Goal: Task Accomplishment & Management: Complete application form

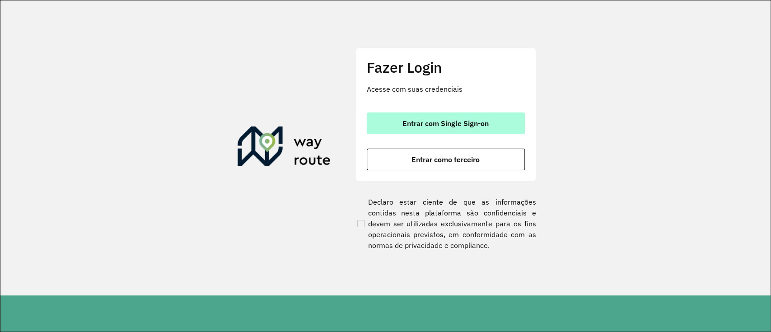
click at [399, 121] on button "Entrar com Single Sign-on" at bounding box center [446, 123] width 158 height 22
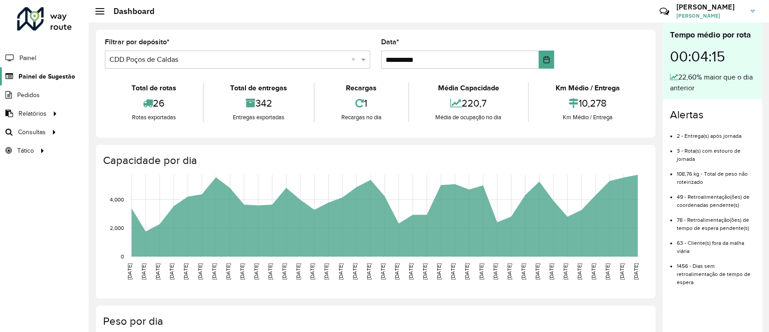
click at [28, 76] on span "Painel de Sugestão" at bounding box center [47, 76] width 56 height 9
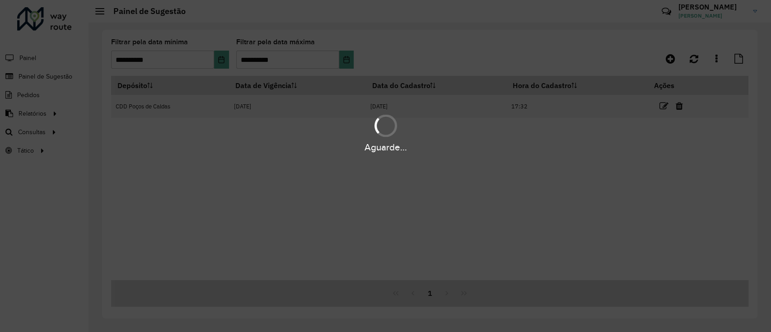
click at [498, 38] on div "Aguarde..." at bounding box center [385, 166] width 771 height 332
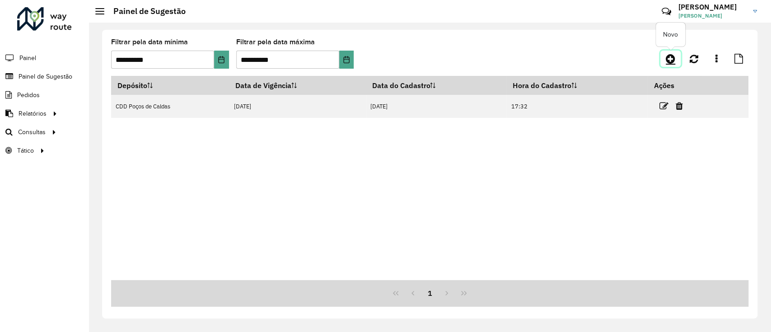
click at [675, 58] on icon at bounding box center [670, 58] width 9 height 11
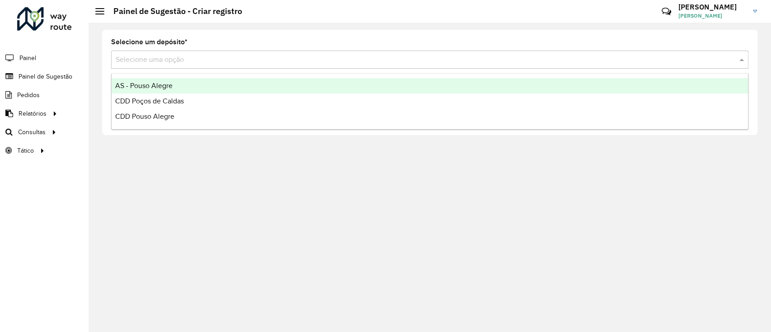
click at [163, 63] on input "text" at bounding box center [421, 60] width 610 height 11
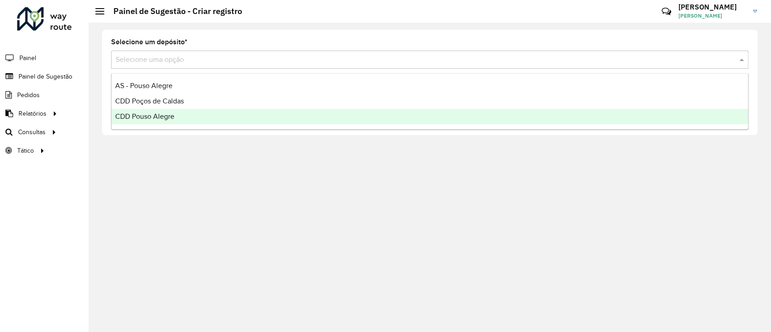
click at [169, 124] on ng-dropdown-panel "AS - Pouso Alegre CDD Poços de Caldas CDD Pouso Alegre" at bounding box center [429, 101] width 637 height 56
click at [173, 120] on span "CDD Pouso Alegre" at bounding box center [144, 116] width 59 height 8
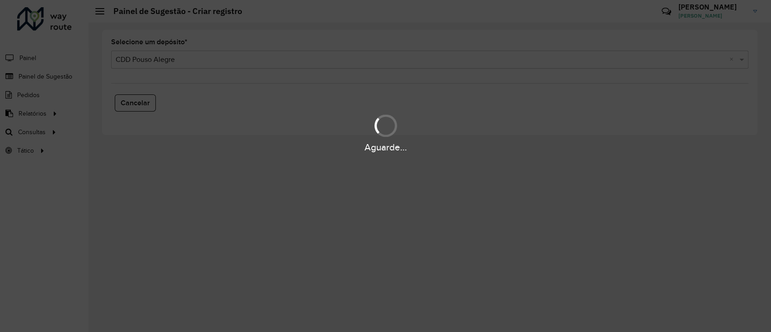
click at [225, 256] on div "Aguarde..." at bounding box center [385, 166] width 771 height 332
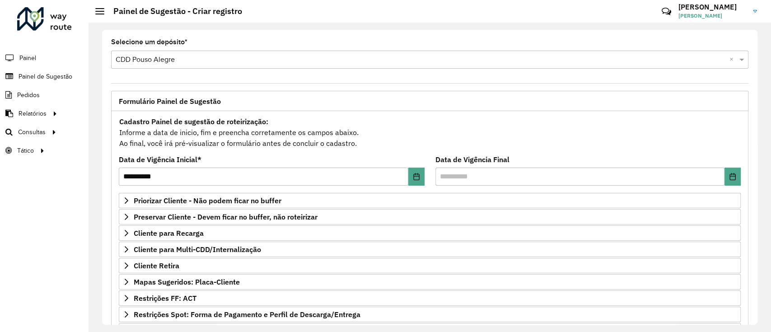
click at [61, 268] on div "Roteirizador AmbevTech Painel Painel de Sugestão Pedidos Relatórios Clientes Cl…" at bounding box center [44, 166] width 89 height 332
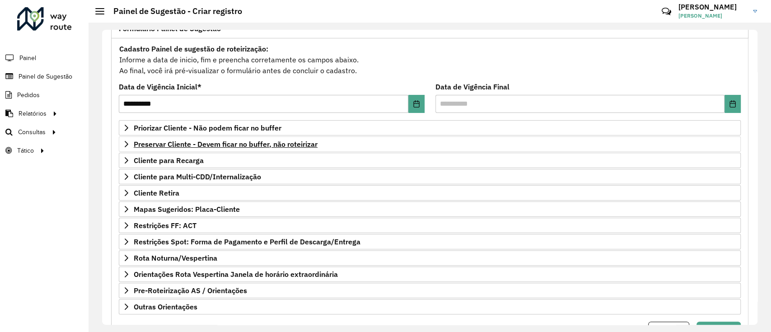
scroll to position [116, 0]
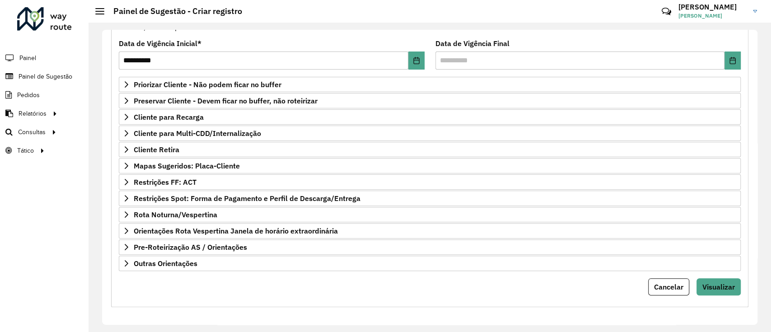
click at [5, 251] on div "Roteirizador AmbevTech Painel Painel de Sugestão Pedidos Relatórios Clientes Cl…" at bounding box center [44, 166] width 89 height 332
click at [39, 209] on div "Roteirizador AmbevTech Painel Painel de Sugestão Pedidos Relatórios Clientes Cl…" at bounding box center [44, 166] width 89 height 332
click at [0, 249] on div "Roteirizador AmbevTech Painel Painel de Sugestão Pedidos Relatórios Clientes Cl…" at bounding box center [44, 166] width 89 height 332
click at [0, 253] on div "Roteirizador AmbevTech Painel Painel de Sugestão Pedidos Relatórios Clientes Cl…" at bounding box center [44, 166] width 89 height 332
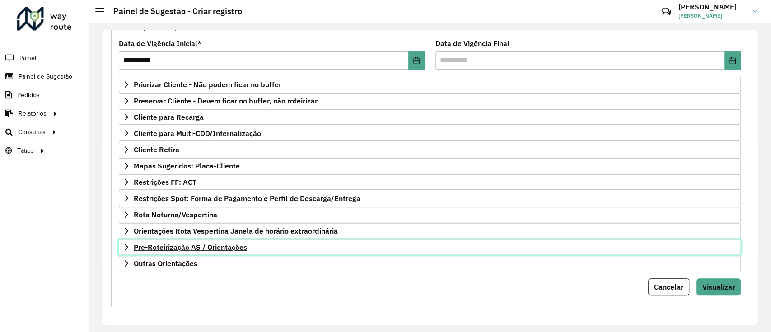
click at [203, 244] on span "Pre-Roteirização AS / Orientações" at bounding box center [190, 247] width 113 height 7
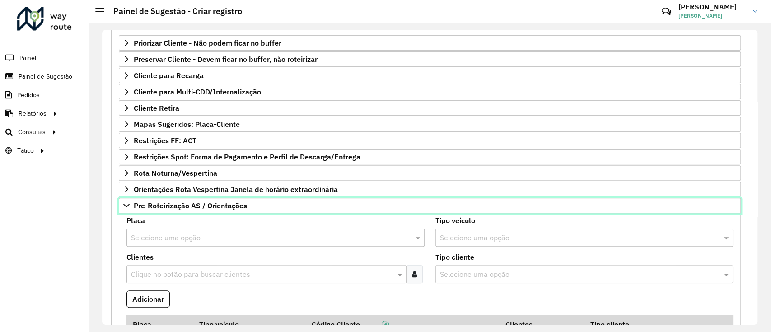
scroll to position [177, 0]
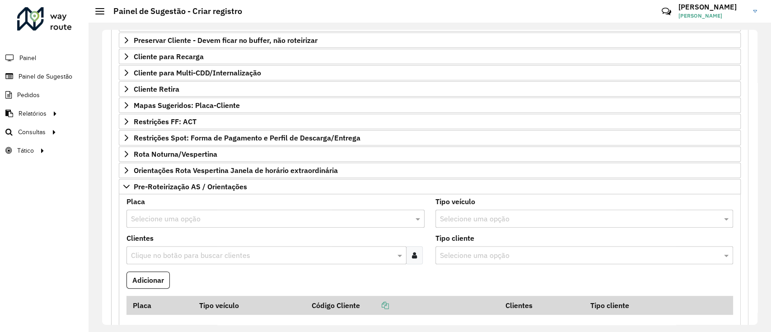
click at [210, 211] on div "Selecione uma opção" at bounding box center [276, 219] width 298 height 18
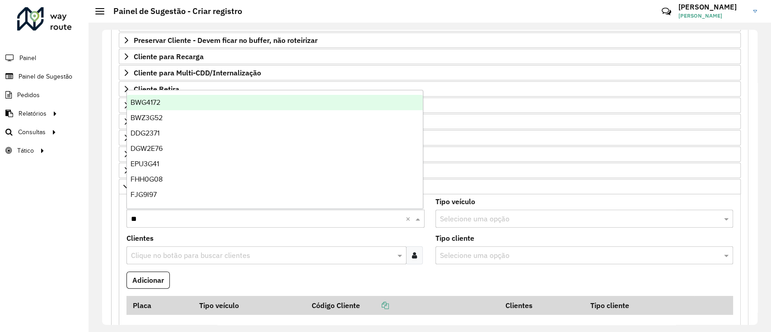
type input "***"
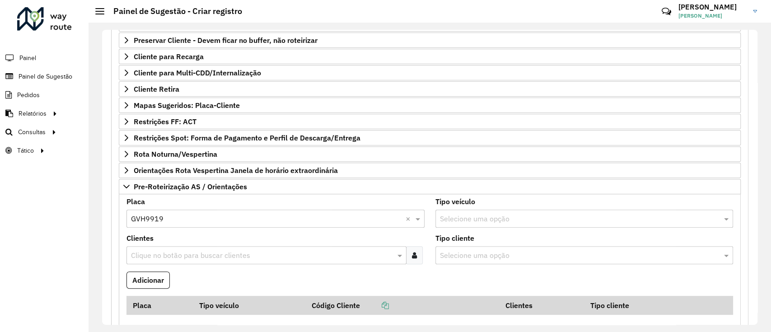
click at [209, 259] on div "Clique no botão para buscar clientes" at bounding box center [267, 255] width 280 height 18
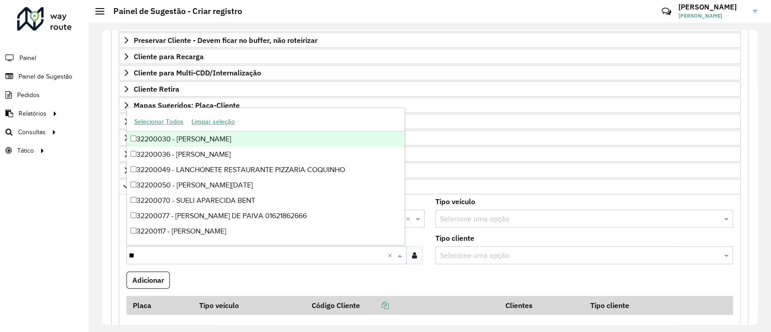
paste input "***"
type input "*****"
click at [153, 273] on button "Adicionar" at bounding box center [148, 280] width 43 height 17
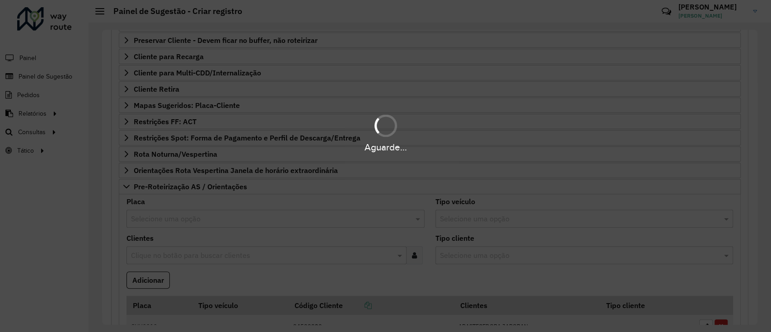
click at [102, 248] on div "Aguarde..." at bounding box center [385, 166] width 771 height 332
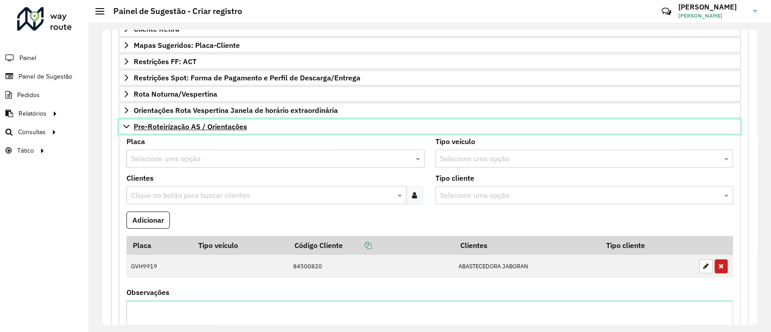
click at [218, 123] on span "Pre-Roteirização AS / Orientações" at bounding box center [190, 126] width 113 height 7
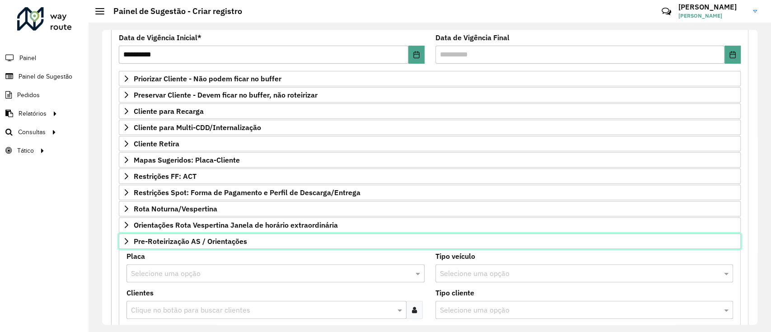
scroll to position [116, 0]
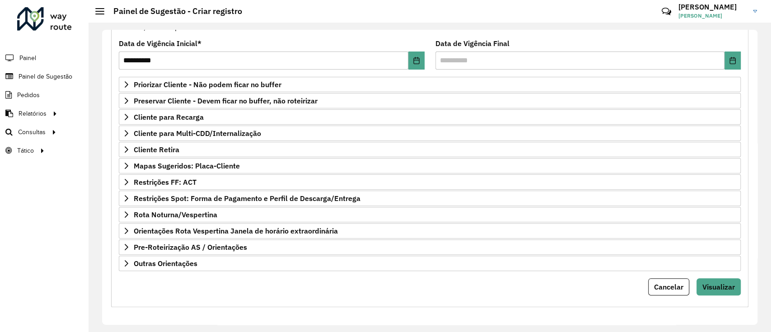
click at [53, 244] on div "Roteirizador AmbevTech Painel Painel de Sugestão Pedidos Relatórios Clientes Cl…" at bounding box center [44, 166] width 89 height 332
click at [19, 248] on div "Roteirizador AmbevTech Painel Painel de Sugestão Pedidos Relatórios Clientes Cl…" at bounding box center [44, 166] width 89 height 332
click at [0, 234] on div "Roteirizador AmbevTech Painel Painel de Sugestão Pedidos Relatórios Clientes Cl…" at bounding box center [44, 166] width 89 height 332
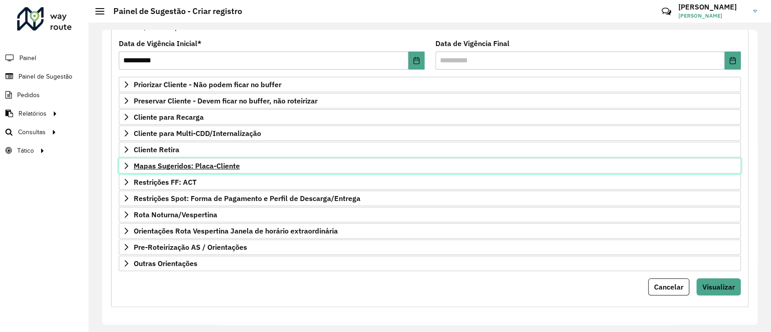
click at [216, 162] on span "Mapas Sugeridos: Placa-Cliente" at bounding box center [187, 165] width 106 height 7
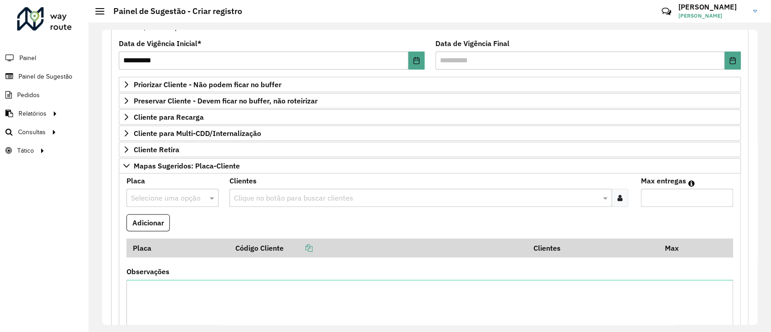
click at [172, 202] on div "Selecione uma opção" at bounding box center [173, 198] width 92 height 18
type input "****"
click at [621, 199] on div at bounding box center [620, 198] width 17 height 18
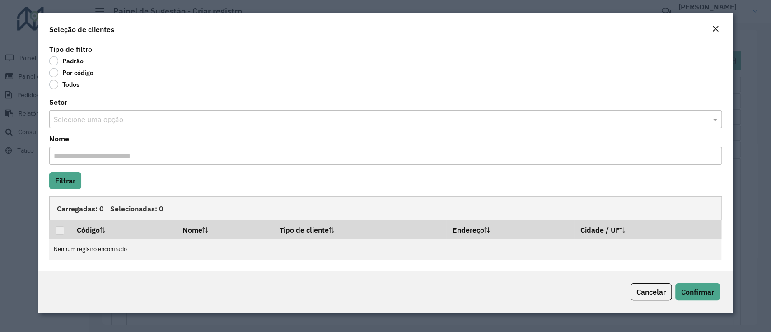
drag, startPoint x: 621, startPoint y: 199, endPoint x: 624, endPoint y: 37, distance: 162.2
click at [624, 37] on div "Seleção de clientes" at bounding box center [385, 28] width 694 height 30
click at [67, 74] on label "Por código" at bounding box center [71, 72] width 44 height 9
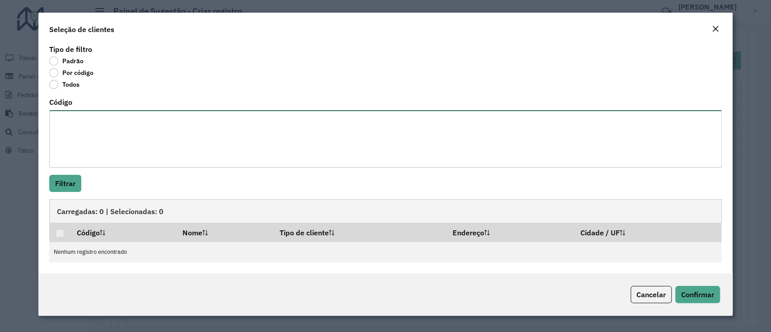
click at [93, 129] on textarea "Código" at bounding box center [385, 138] width 672 height 57
paste textarea "***** **** ***** ** **** ***** **** ***** ***** **** ** *****"
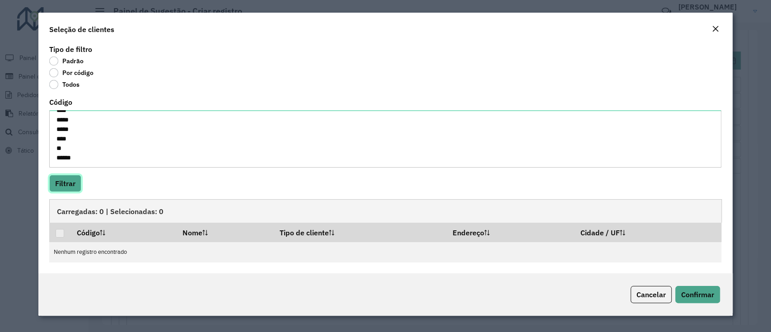
click at [61, 183] on button "Filtrar" at bounding box center [65, 183] width 32 height 17
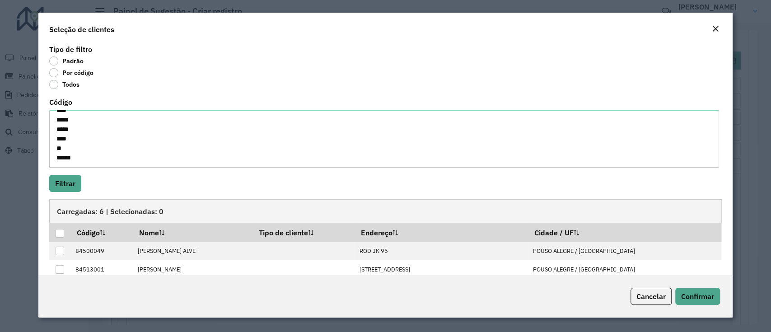
click at [65, 233] on th at bounding box center [59, 232] width 21 height 19
click at [61, 233] on div at bounding box center [60, 233] width 9 height 9
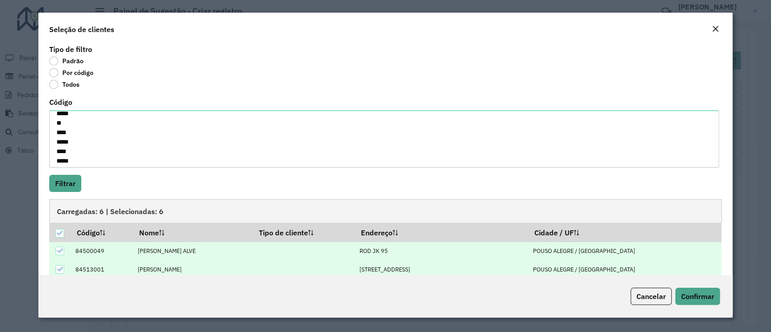
scroll to position [0, 0]
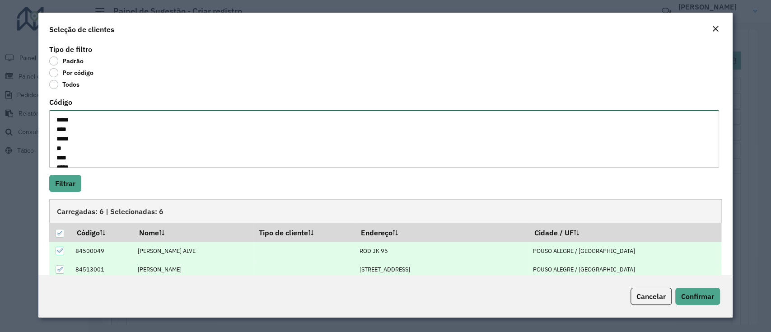
click at [53, 119] on textarea "***** **** ***** ** **** ***** **** ***** ***** **** ** *****" at bounding box center [384, 138] width 670 height 57
type textarea "******** ******** ******** ******** ******** ******** ******** ******** *******…"
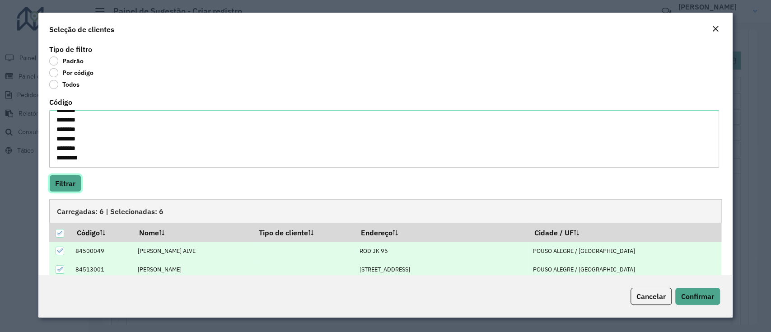
click at [65, 176] on button "Filtrar" at bounding box center [65, 183] width 32 height 17
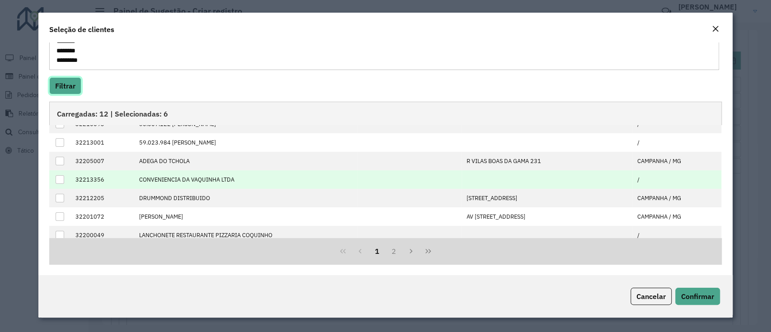
scroll to position [0, 0]
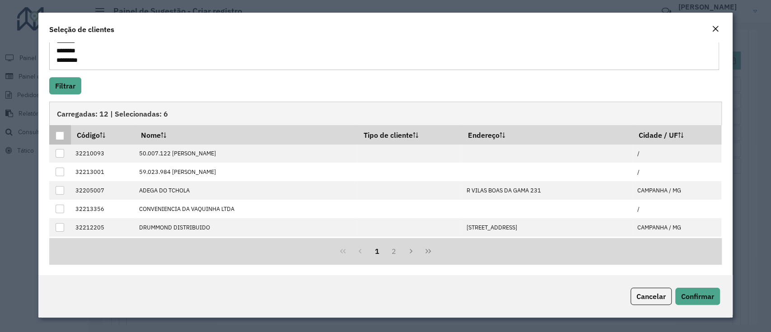
click at [64, 134] on div at bounding box center [60, 135] width 9 height 9
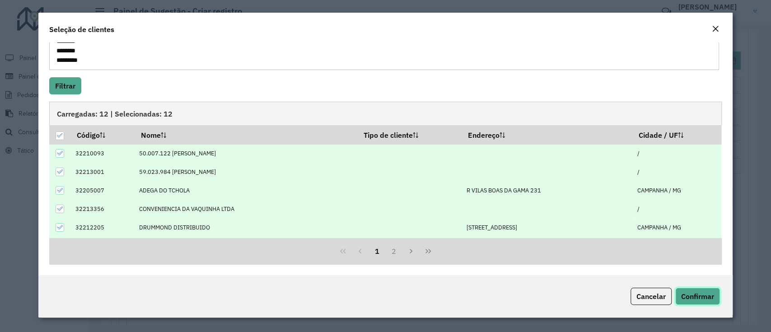
click at [689, 299] on span "Confirmar" at bounding box center [697, 296] width 33 height 9
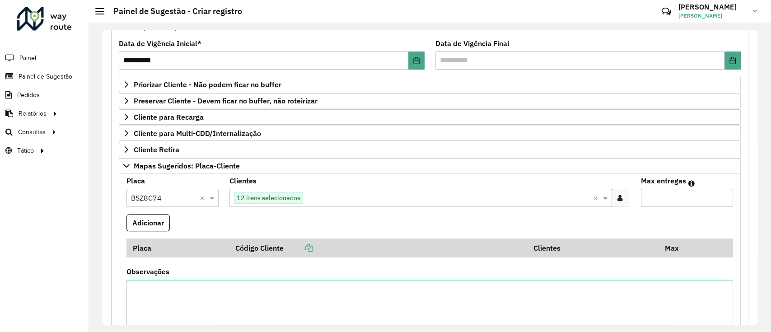
click at [689, 193] on input "Max entregas" at bounding box center [687, 198] width 92 height 18
type input "**"
click at [141, 225] on button "Adicionar" at bounding box center [148, 222] width 43 height 17
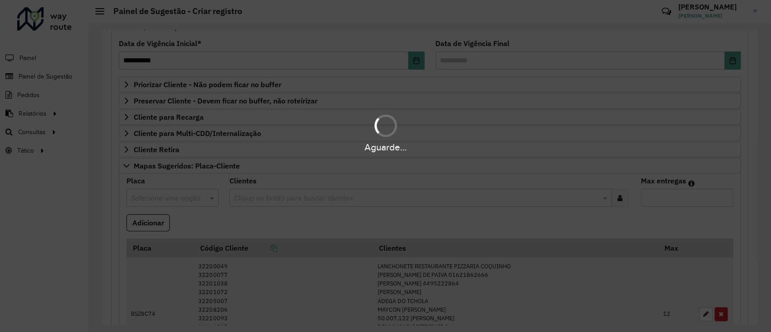
click at [57, 244] on div "Aguarde..." at bounding box center [385, 166] width 771 height 332
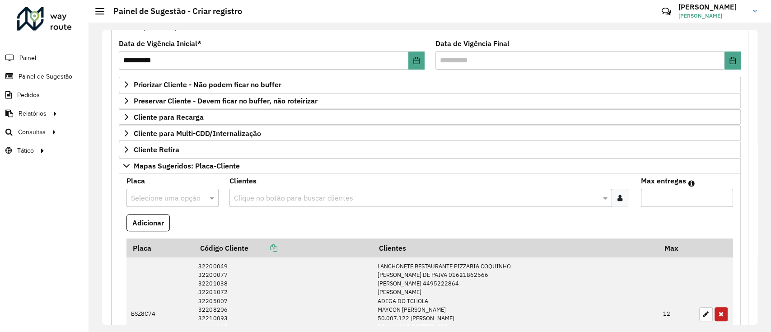
click at [150, 197] on input "text" at bounding box center [163, 198] width 65 height 11
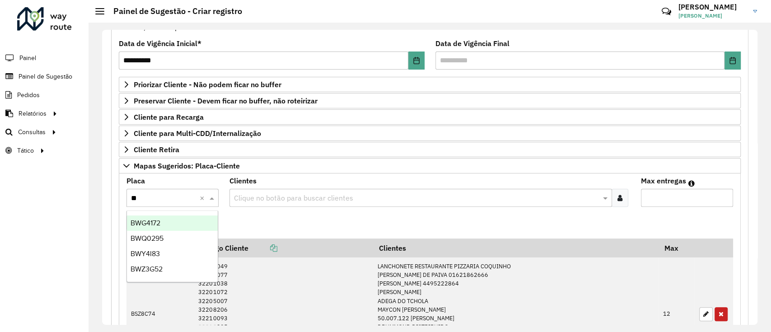
type input "***"
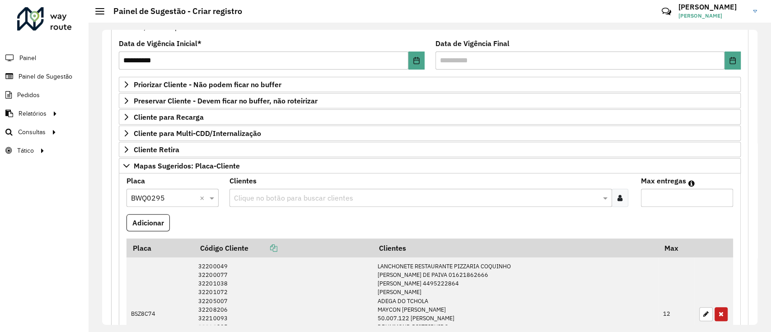
click at [242, 185] on div "Clientes Clique no botão para buscar clientes" at bounding box center [430, 192] width 401 height 29
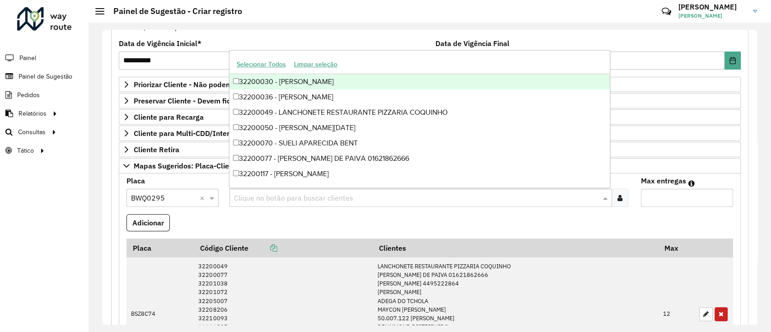
click at [248, 198] on input "text" at bounding box center [416, 198] width 369 height 11
paste input "*****"
type input "*****"
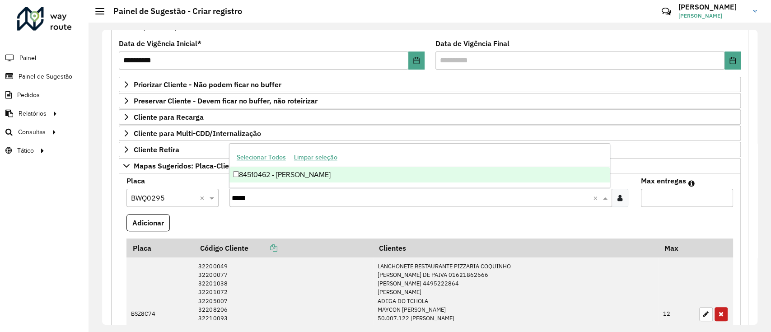
click at [293, 179] on div "84510462 - CAROLINA ALBERTINO R" at bounding box center [420, 174] width 380 height 15
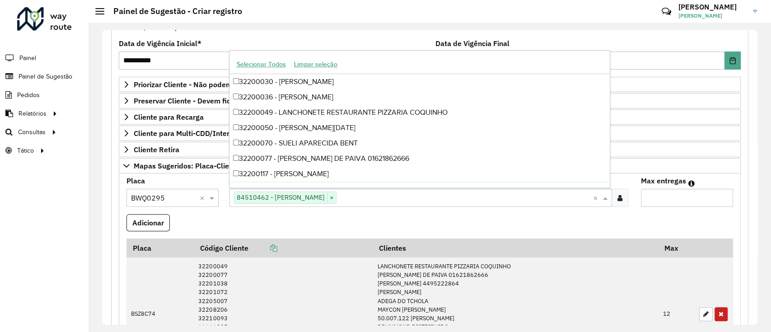
drag, startPoint x: 679, startPoint y: 195, endPoint x: 673, endPoint y: 203, distance: 9.4
click at [679, 195] on input "Max entregas" at bounding box center [687, 198] width 92 height 18
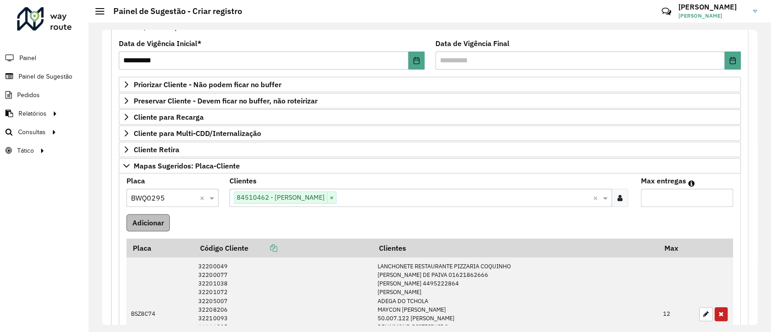
type input "*"
click at [137, 214] on button "Adicionar" at bounding box center [148, 222] width 43 height 17
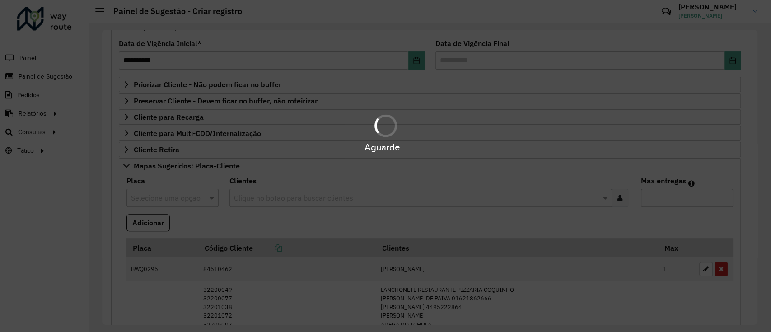
click at [42, 233] on div "Aguarde..." at bounding box center [385, 166] width 771 height 332
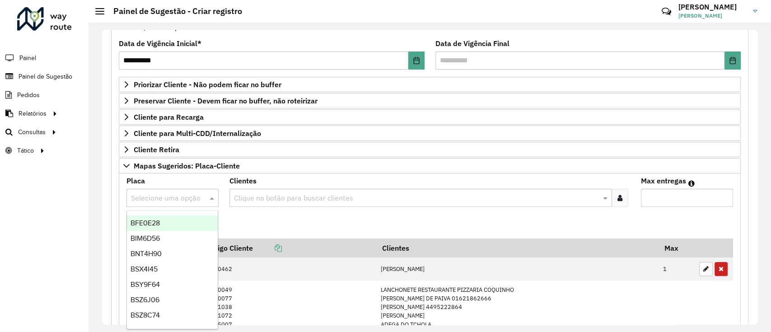
click at [172, 195] on input "text" at bounding box center [163, 198] width 65 height 11
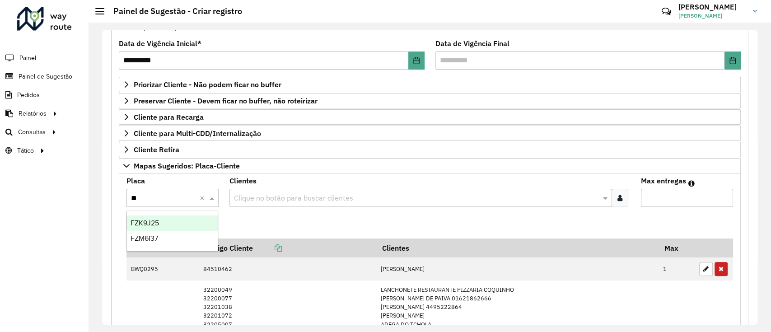
type input "***"
click at [624, 189] on div at bounding box center [620, 198] width 17 height 18
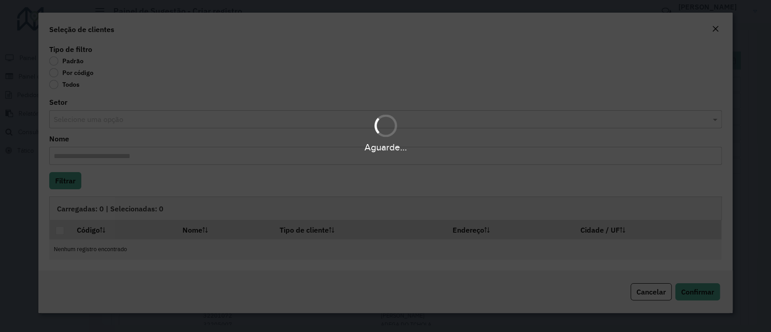
click at [66, 71] on label "Por código" at bounding box center [71, 72] width 44 height 9
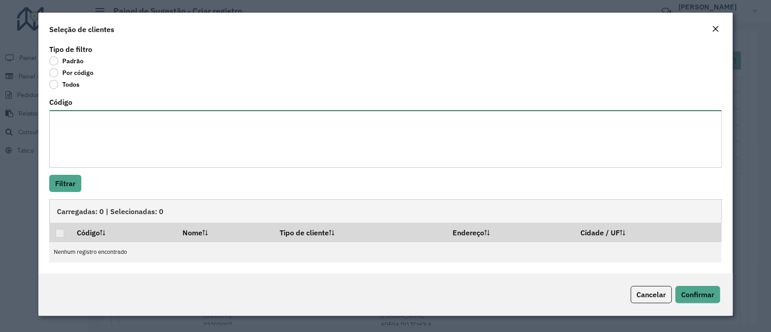
click at [77, 129] on textarea "Código" at bounding box center [385, 138] width 672 height 57
paste textarea "**** **** ***** ***** **** ** *** ***** **** ***** ***** *****"
click at [56, 117] on textarea "**** **** ***** ***** **** ** *** ***** **** ***** ***** *****" at bounding box center [385, 138] width 672 height 57
type textarea "******** ******** ******** ******** ******** ******** ******** ******** *******…"
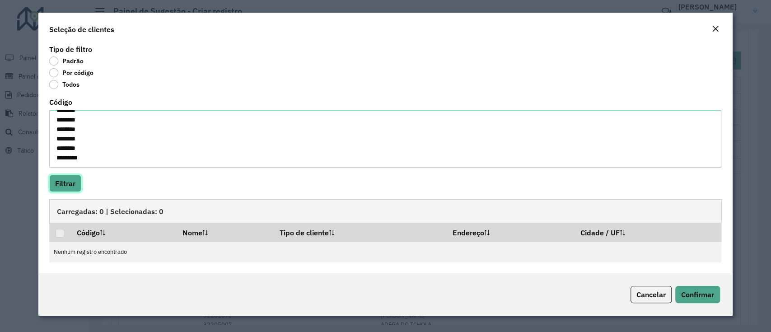
click at [56, 184] on button "Filtrar" at bounding box center [65, 183] width 32 height 17
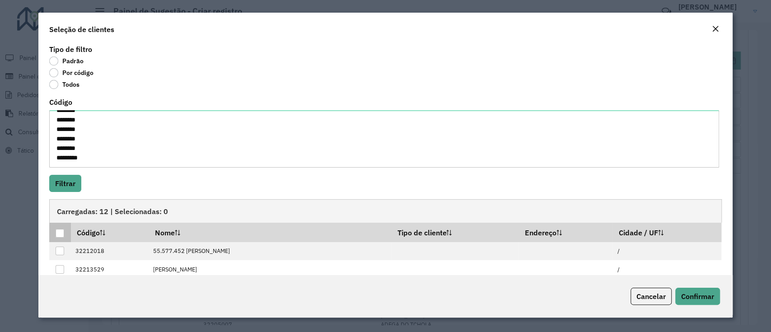
click at [58, 230] on div at bounding box center [60, 233] width 9 height 9
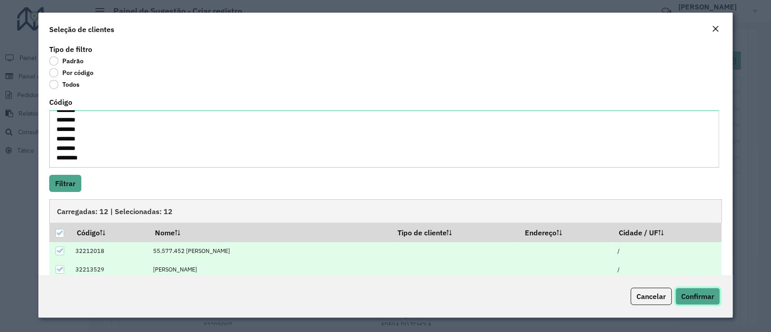
click at [702, 297] on span "Confirmar" at bounding box center [697, 296] width 33 height 9
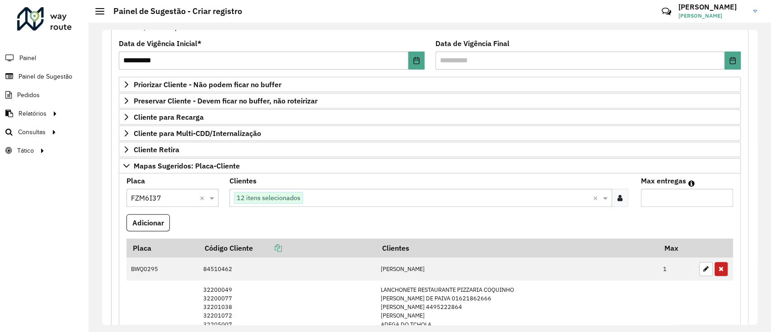
click at [690, 193] on input "Max entregas" at bounding box center [687, 198] width 92 height 18
type input "**"
click at [164, 215] on button "Adicionar" at bounding box center [148, 222] width 43 height 17
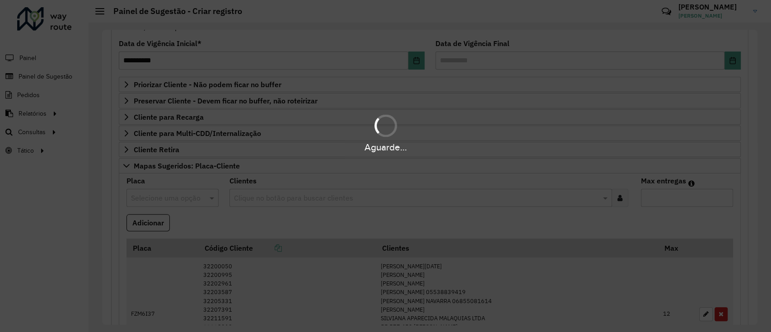
click at [0, 245] on div "Aguarde..." at bounding box center [385, 166] width 771 height 332
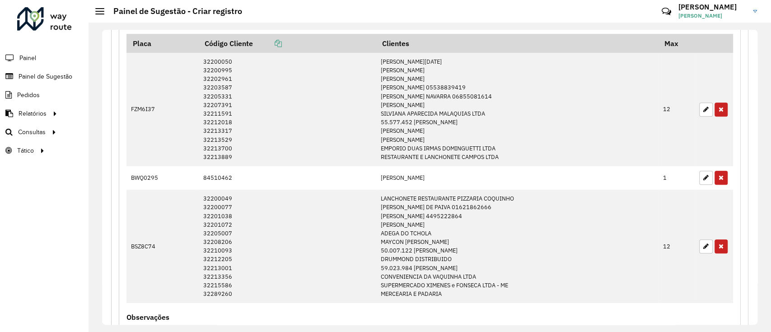
scroll to position [80, 0]
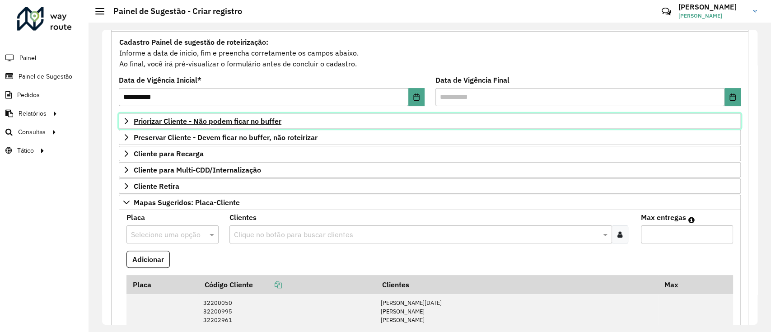
click at [222, 114] on link "Priorizar Cliente - Não podem ficar no buffer" at bounding box center [430, 120] width 622 height 15
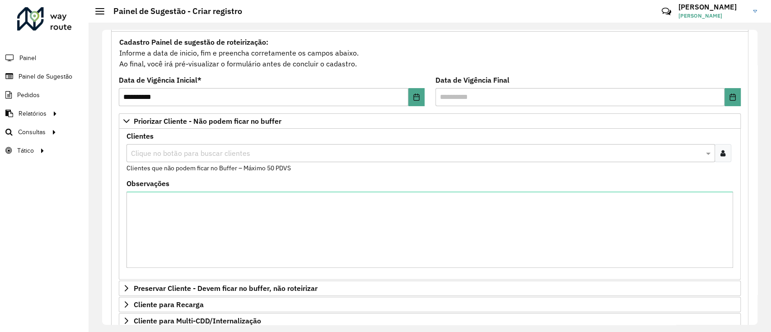
click at [723, 158] on div at bounding box center [723, 153] width 17 height 18
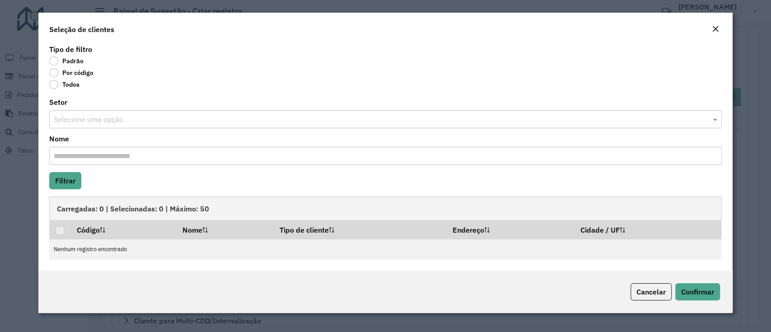
click at [68, 70] on label "Por código" at bounding box center [71, 72] width 44 height 9
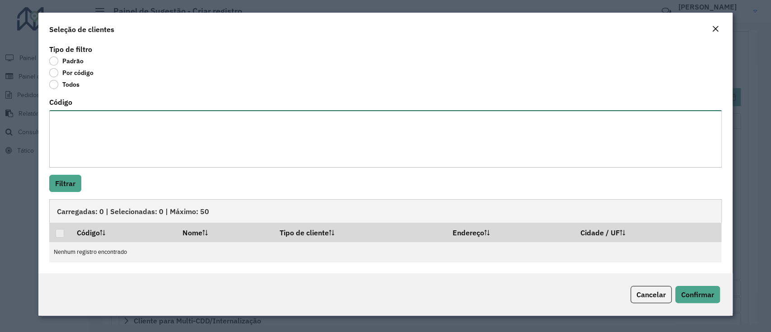
click at [93, 156] on textarea "Código" at bounding box center [385, 138] width 672 height 57
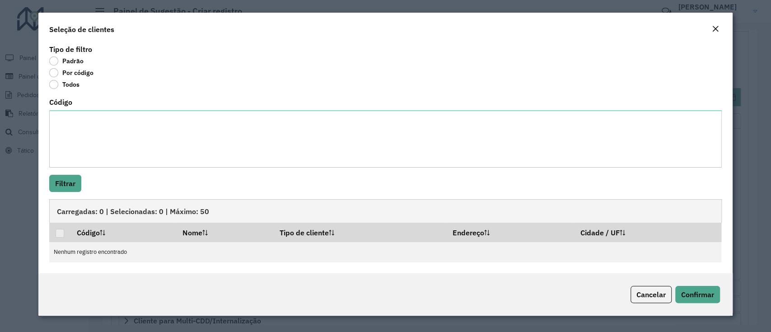
click at [131, 108] on div "Código" at bounding box center [385, 133] width 672 height 69
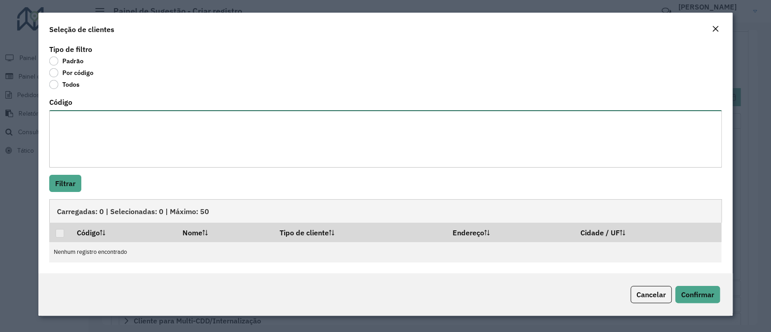
click at [136, 127] on textarea "Código" at bounding box center [385, 138] width 672 height 57
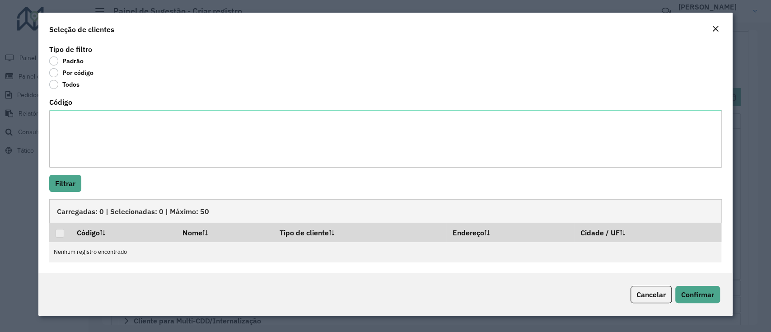
click at [181, 61] on div "Padrão" at bounding box center [385, 62] width 672 height 11
click at [715, 26] on em "Close" at bounding box center [715, 28] width 7 height 7
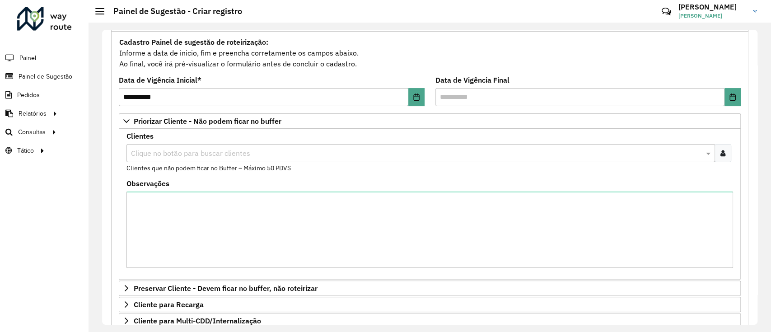
click at [225, 157] on input "text" at bounding box center [416, 153] width 575 height 11
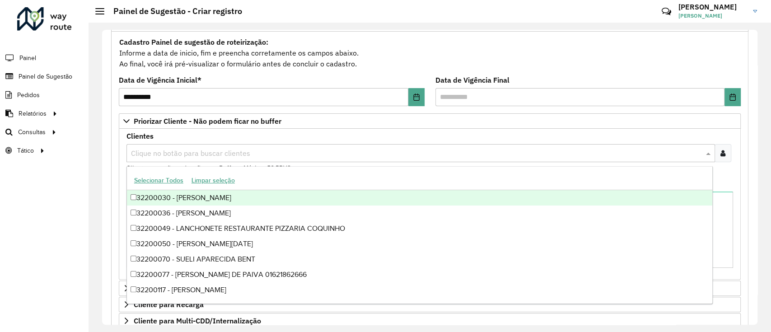
drag, startPoint x: 37, startPoint y: 180, endPoint x: 122, endPoint y: 203, distance: 88.9
click at [36, 181] on div "Roteirizador AmbevTech Painel Painel de Sugestão Pedidos Relatórios Clientes Cl…" at bounding box center [44, 166] width 89 height 332
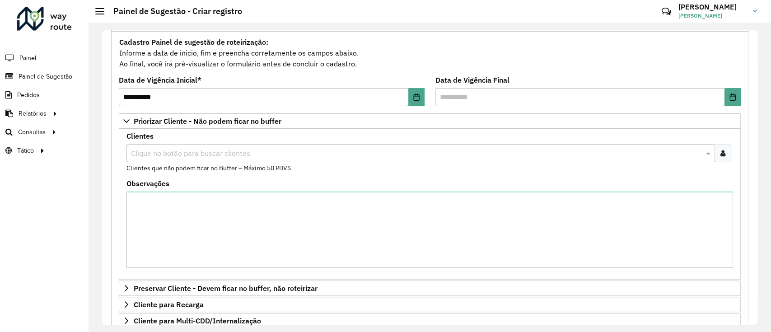
click at [715, 150] on div at bounding box center [723, 153] width 17 height 18
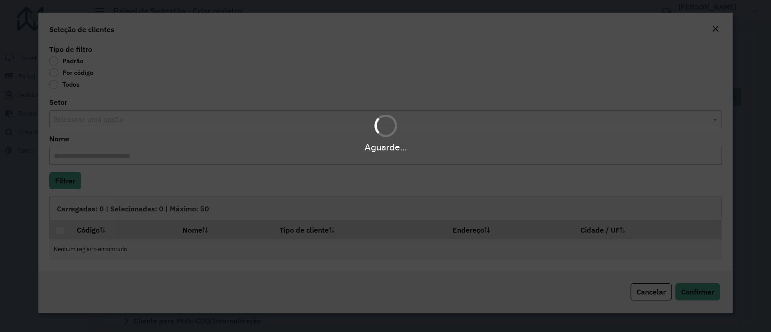
click at [66, 67] on div "Aguarde..." at bounding box center [385, 166] width 771 height 332
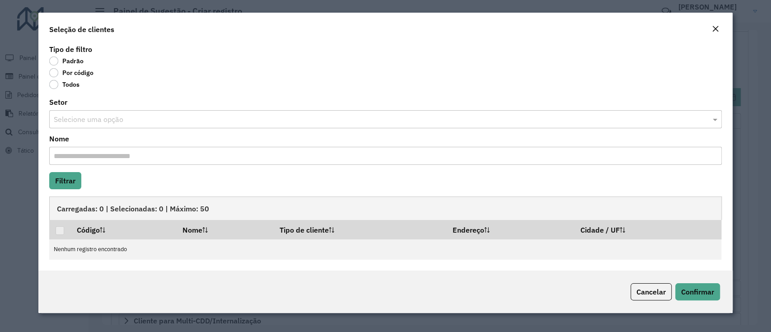
click at [66, 75] on label "Por código" at bounding box center [71, 72] width 44 height 9
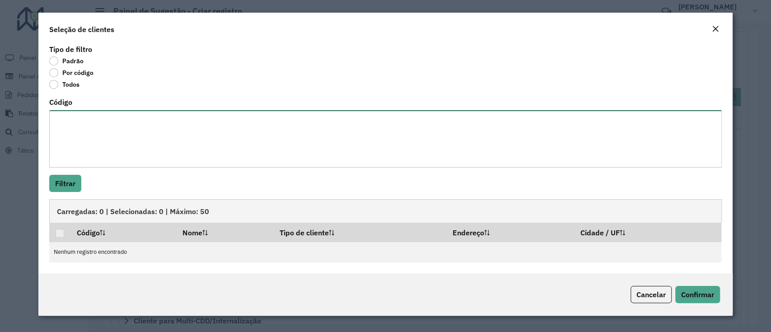
click at [69, 155] on textarea "Código" at bounding box center [385, 138] width 672 height 57
paste textarea "***** ***** **** **** ****"
paste textarea "***** *****"
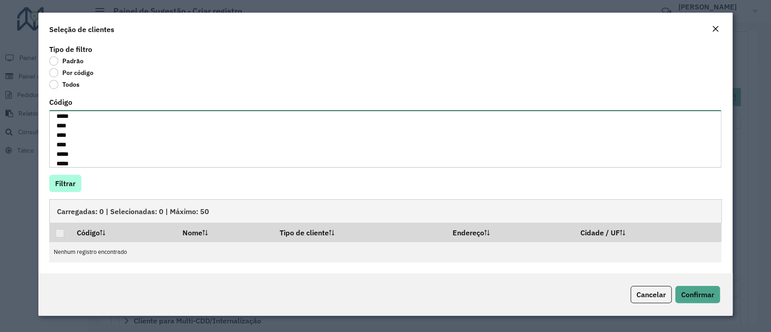
type textarea "***** ***** **** **** **** ***** *****"
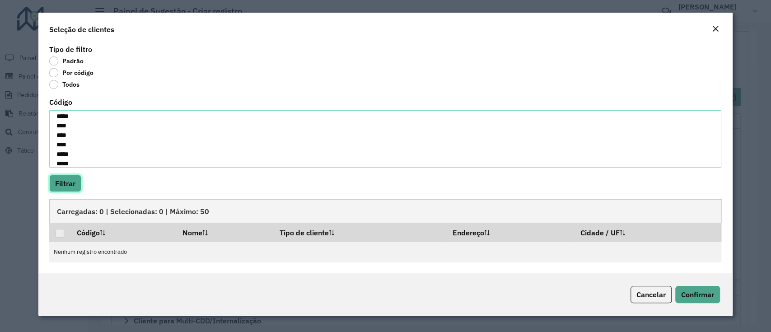
click at [68, 183] on button "Filtrar" at bounding box center [65, 183] width 32 height 17
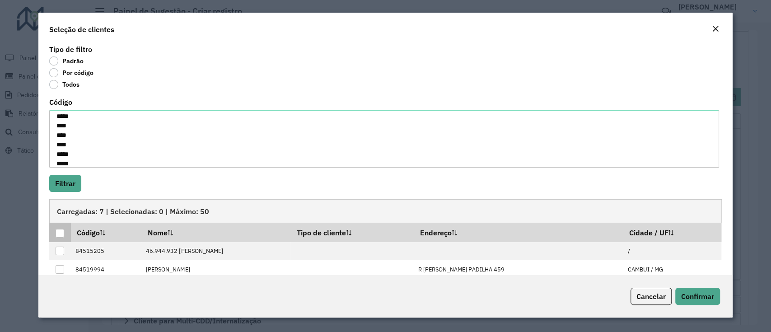
click at [56, 234] on div at bounding box center [60, 233] width 9 height 9
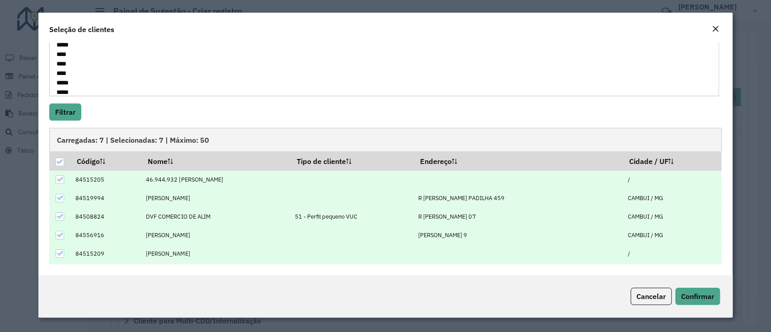
scroll to position [36, 0]
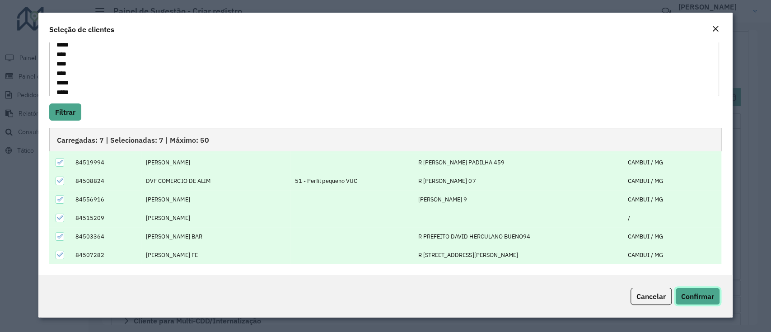
click at [696, 292] on span "Confirmar" at bounding box center [697, 296] width 33 height 9
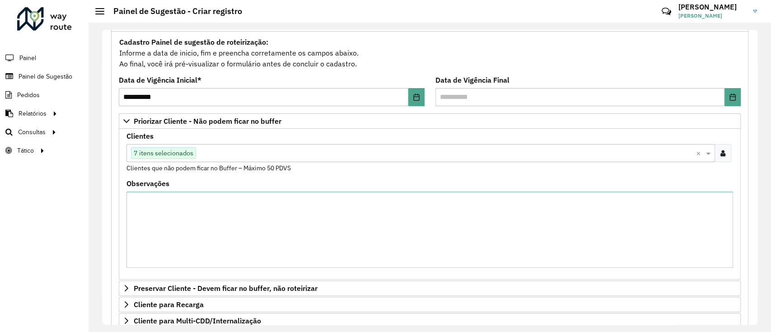
click at [74, 234] on div "Roteirizador AmbevTech Painel Painel de Sugestão Pedidos Relatórios Clientes Cl…" at bounding box center [44, 166] width 89 height 332
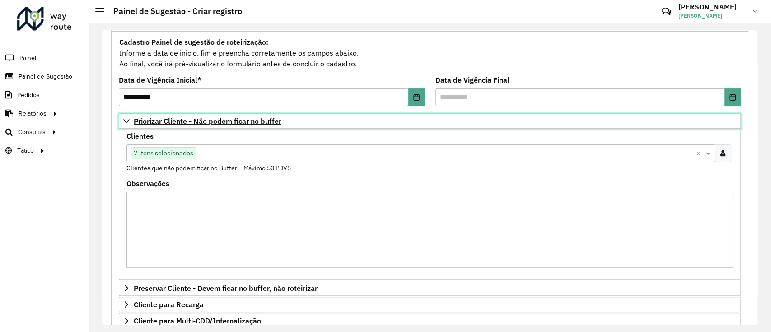
click at [167, 117] on span "Priorizar Cliente - Não podem ficar no buffer" at bounding box center [208, 120] width 148 height 7
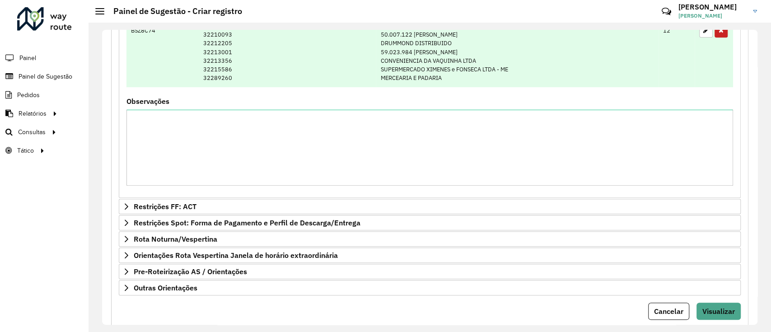
scroll to position [562, 0]
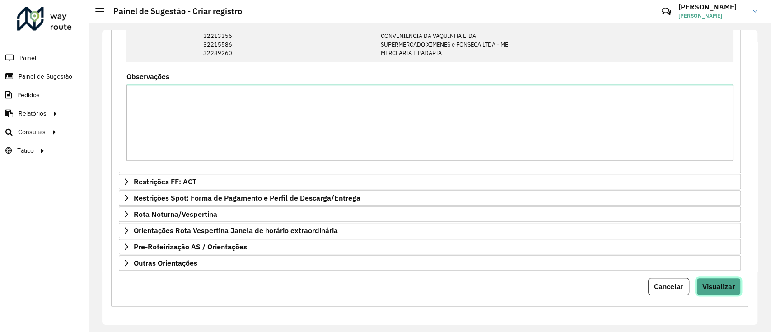
click at [702, 278] on button "Visualizar" at bounding box center [719, 286] width 44 height 17
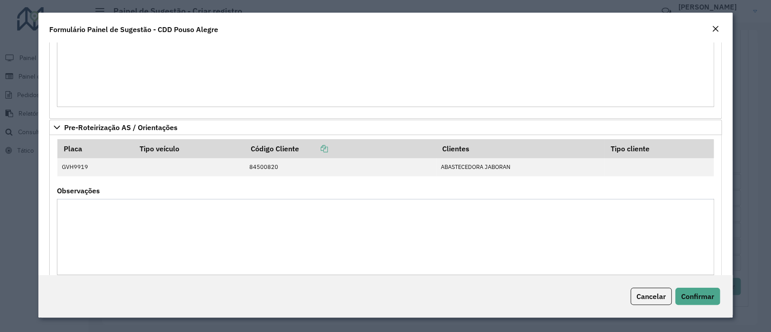
scroll to position [657, 0]
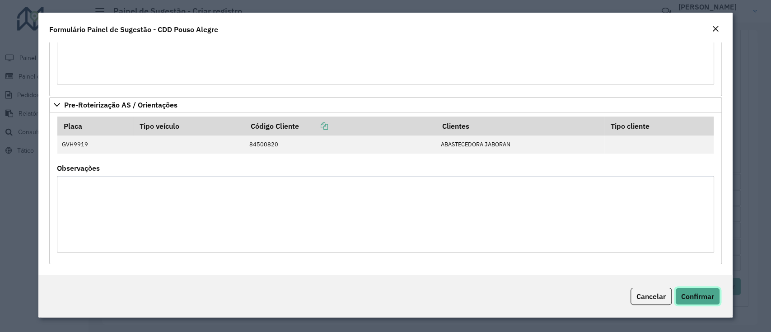
click at [688, 296] on span "Confirmar" at bounding box center [697, 296] width 33 height 9
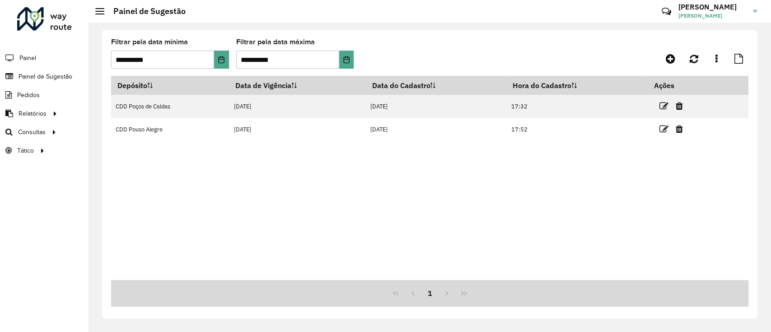
click at [557, 164] on div "Depósito Data de Vigência Data do Cadastro Hora do Cadastro Ações CDD Poços de …" at bounding box center [429, 178] width 637 height 204
click at [516, 267] on div "Depósito Data de Vigência Data do Cadastro Hora do Cadastro Ações CDD Poços de …" at bounding box center [429, 178] width 637 height 204
click at [427, 284] on div "1" at bounding box center [429, 293] width 637 height 27
